Goal: Task Accomplishment & Management: Complete application form

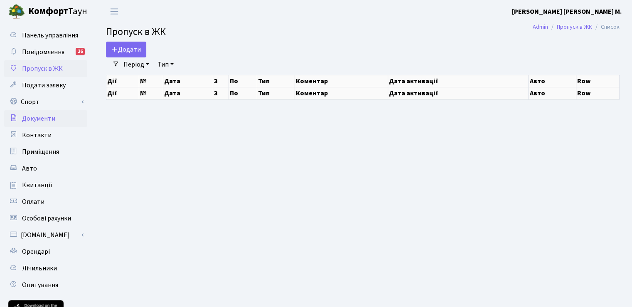
select select "25"
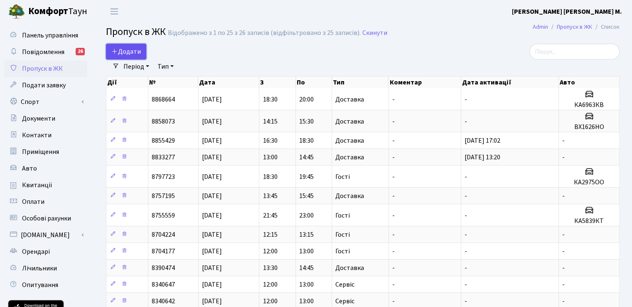
click at [123, 52] on span "Додати" at bounding box center [125, 51] width 29 height 9
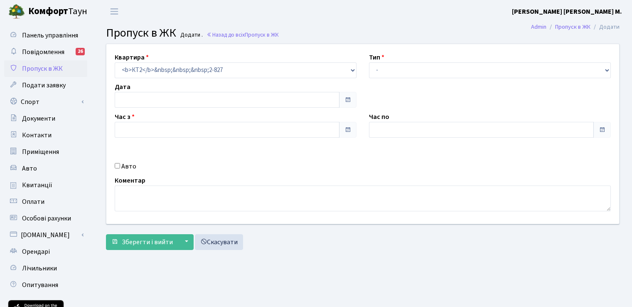
type input "[DATE]"
type input "14:15"
type input "15:15"
click at [126, 166] on label "Авто" at bounding box center [128, 166] width 15 height 10
click at [120, 166] on input "Авто" at bounding box center [117, 165] width 5 height 5
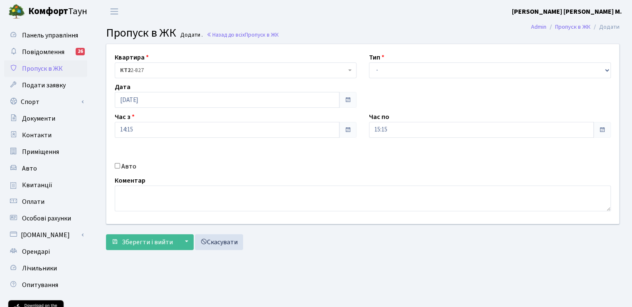
checkbox input "true"
click at [512, 64] on select "- Доставка Таксі Гості Сервіс" at bounding box center [490, 70] width 242 height 16
select select "3"
click at [369, 62] on select "- Доставка Таксі Гості Сервіс" at bounding box center [490, 70] width 242 height 16
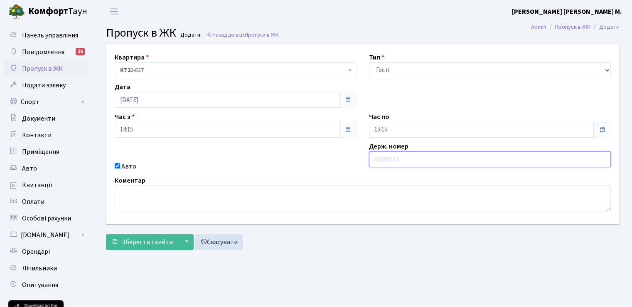
click at [411, 156] on input "text" at bounding box center [490, 159] width 242 height 16
type input "КА5334АС"
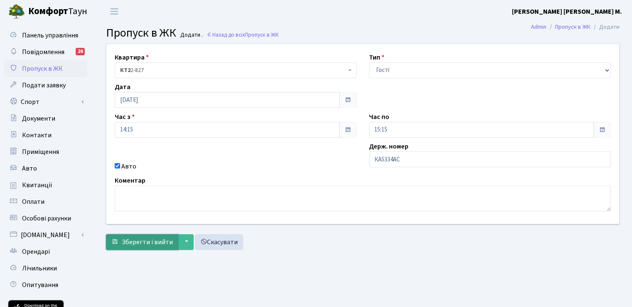
click at [137, 241] on span "Зберегти і вийти" at bounding box center [147, 241] width 51 height 9
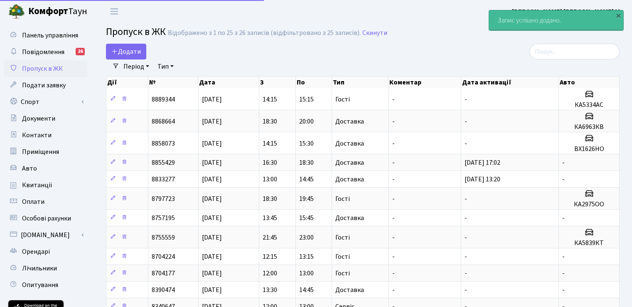
select select "25"
